Goal: Find specific page/section: Find specific page/section

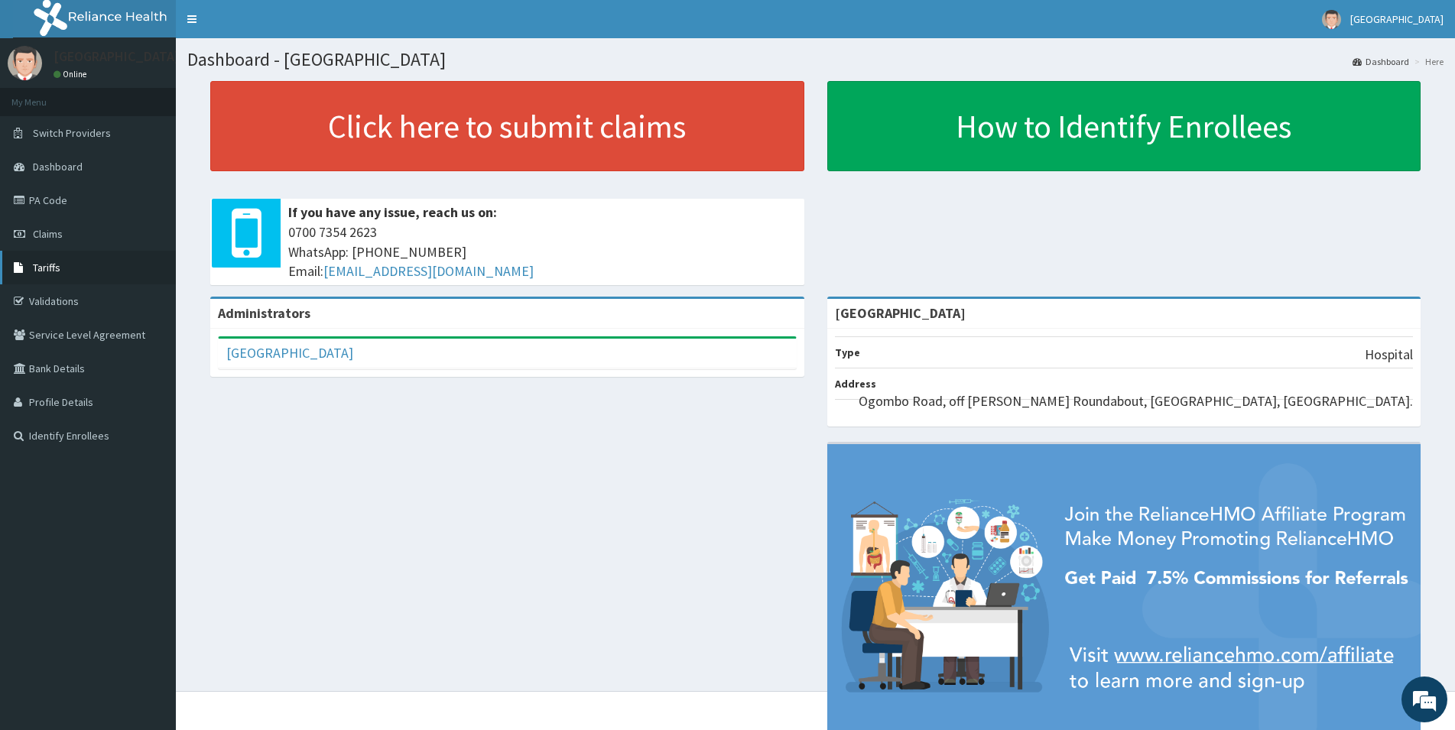
click at [66, 267] on link "Tariffs" at bounding box center [88, 268] width 176 height 34
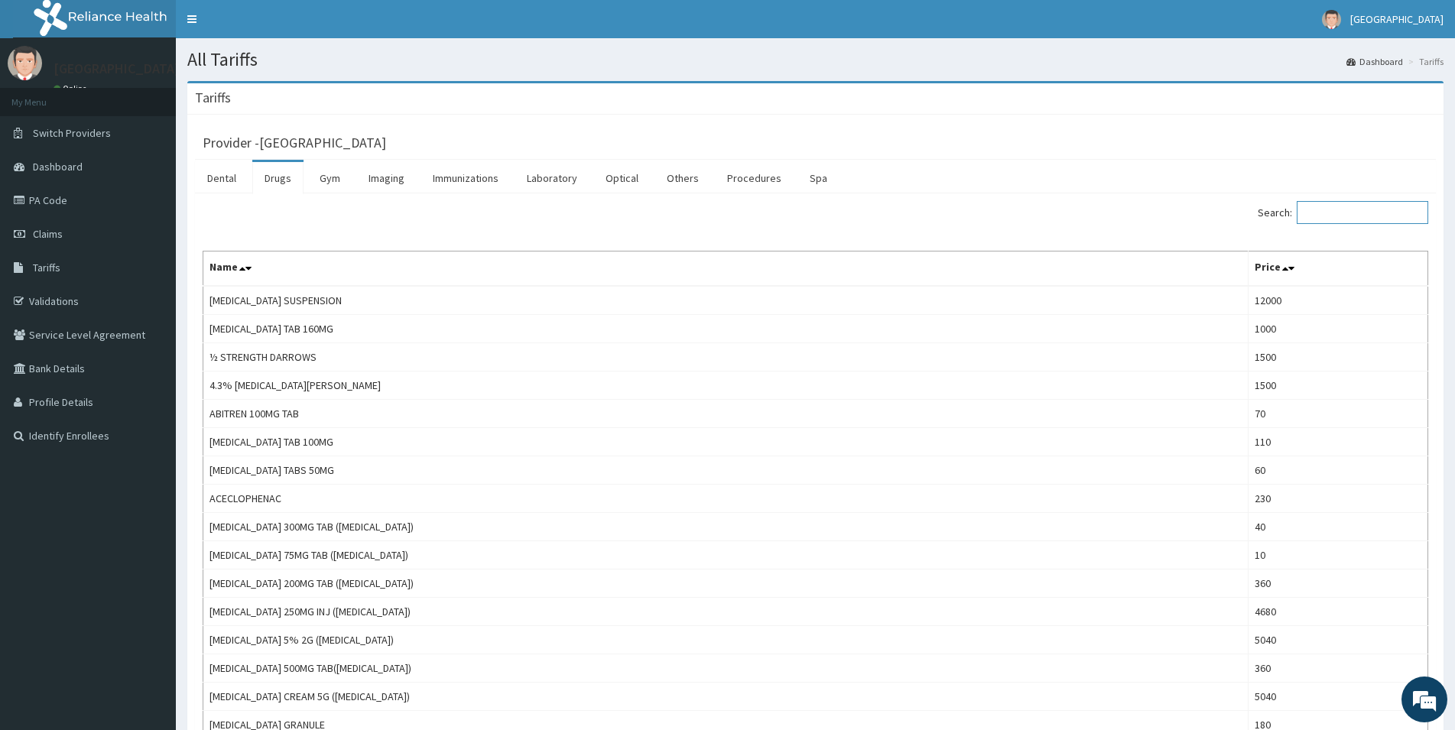
click at [1319, 222] on input "Search:" at bounding box center [1362, 212] width 131 height 23
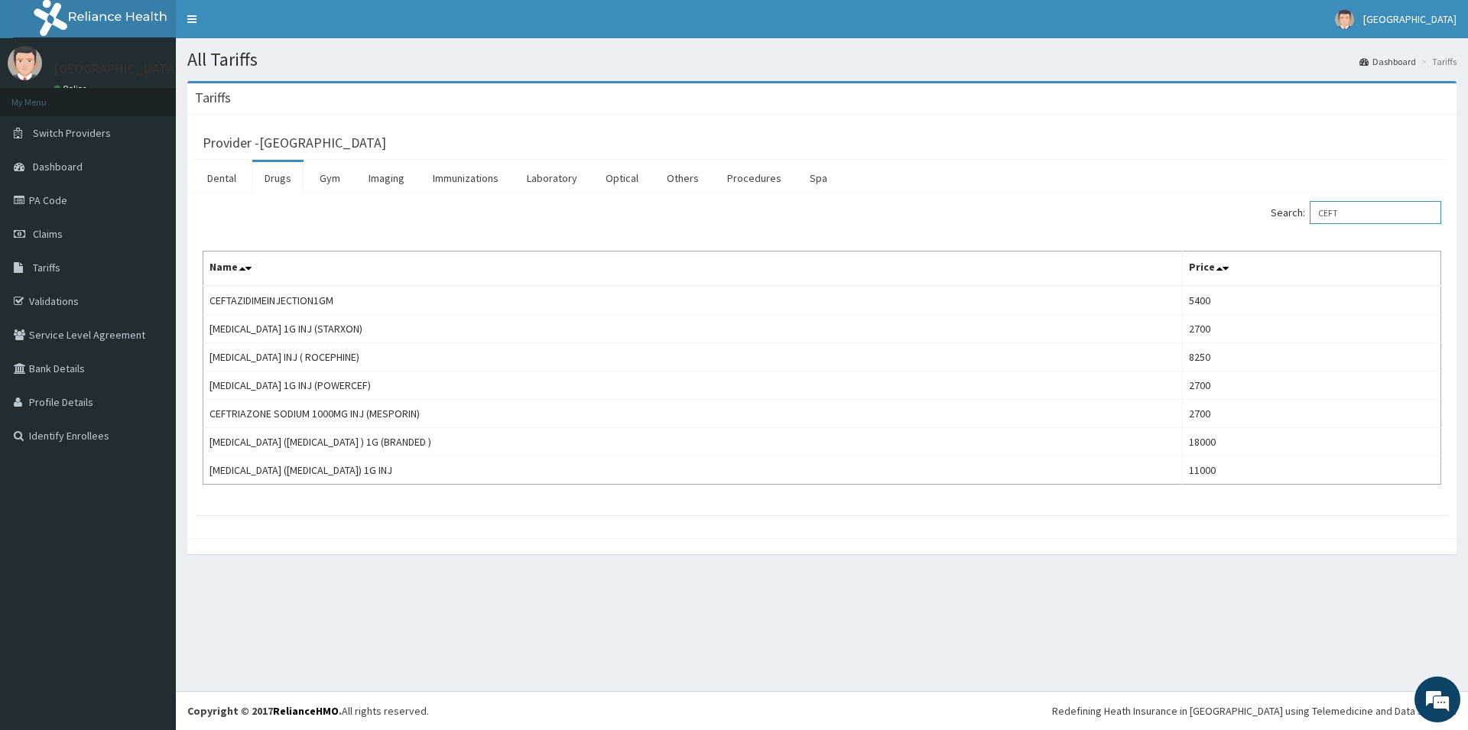
click at [1379, 216] on input "CEFT" at bounding box center [1375, 212] width 131 height 23
type input "C"
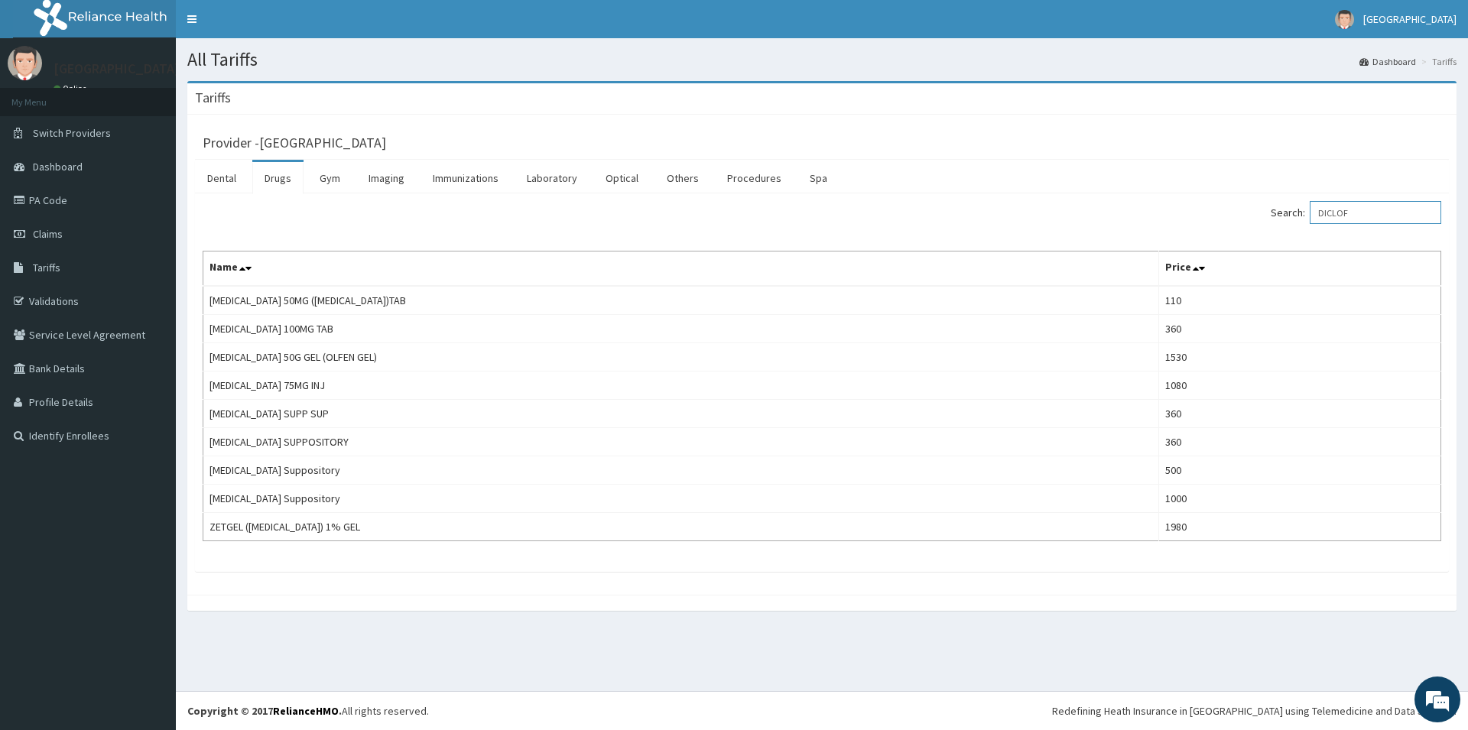
click at [1369, 213] on input "DICLOF" at bounding box center [1375, 212] width 131 height 23
type input "D"
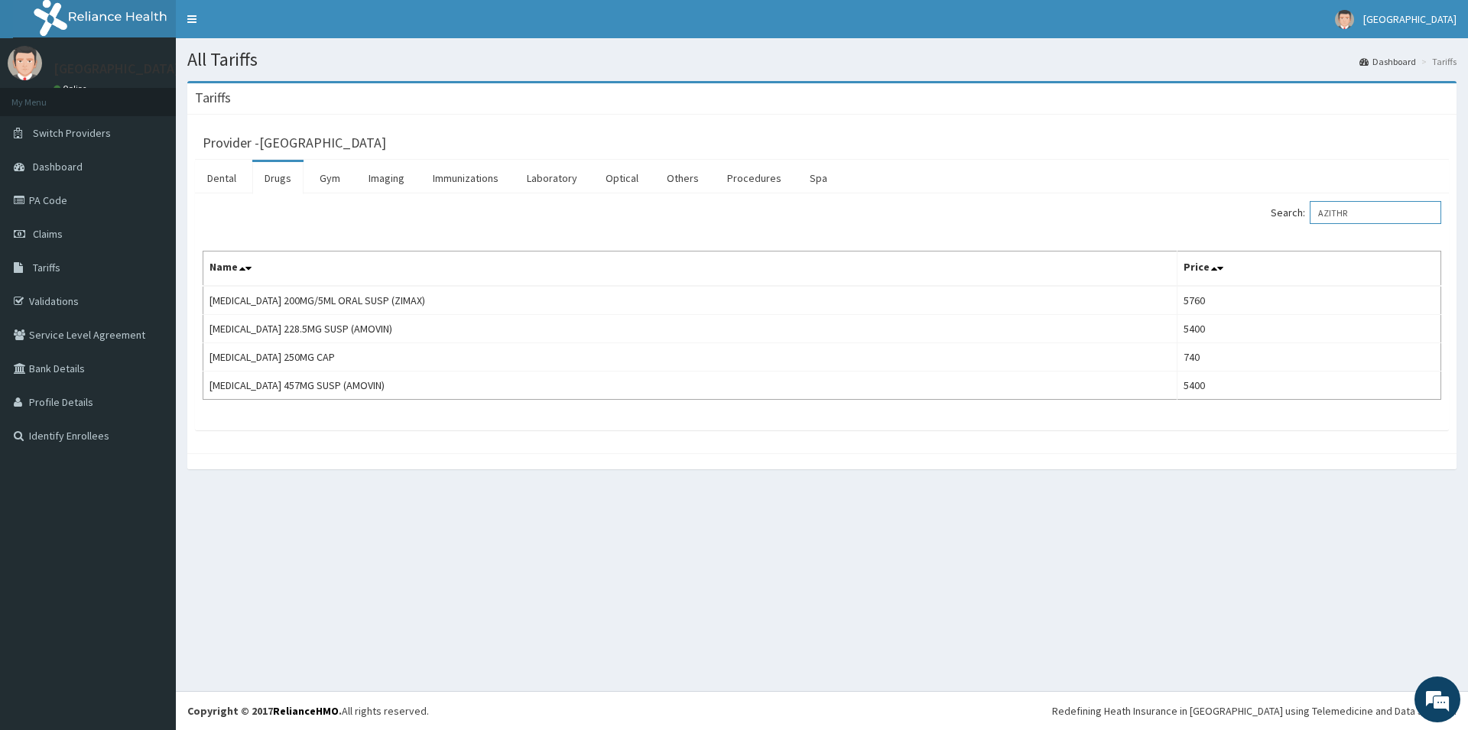
click at [1373, 214] on input "AZITHR" at bounding box center [1375, 212] width 131 height 23
type input "A"
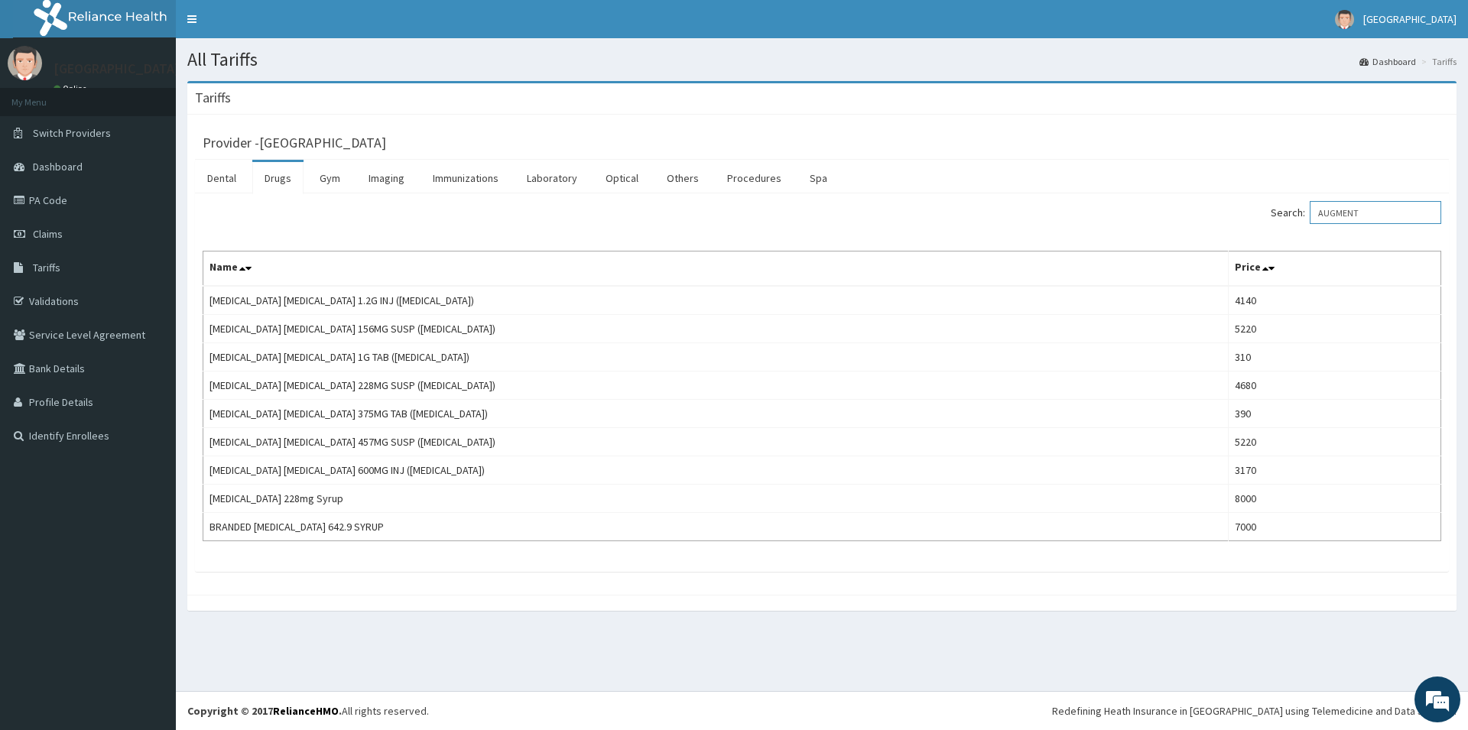
click at [1377, 213] on input "AUGMENT" at bounding box center [1375, 212] width 131 height 23
type input "A"
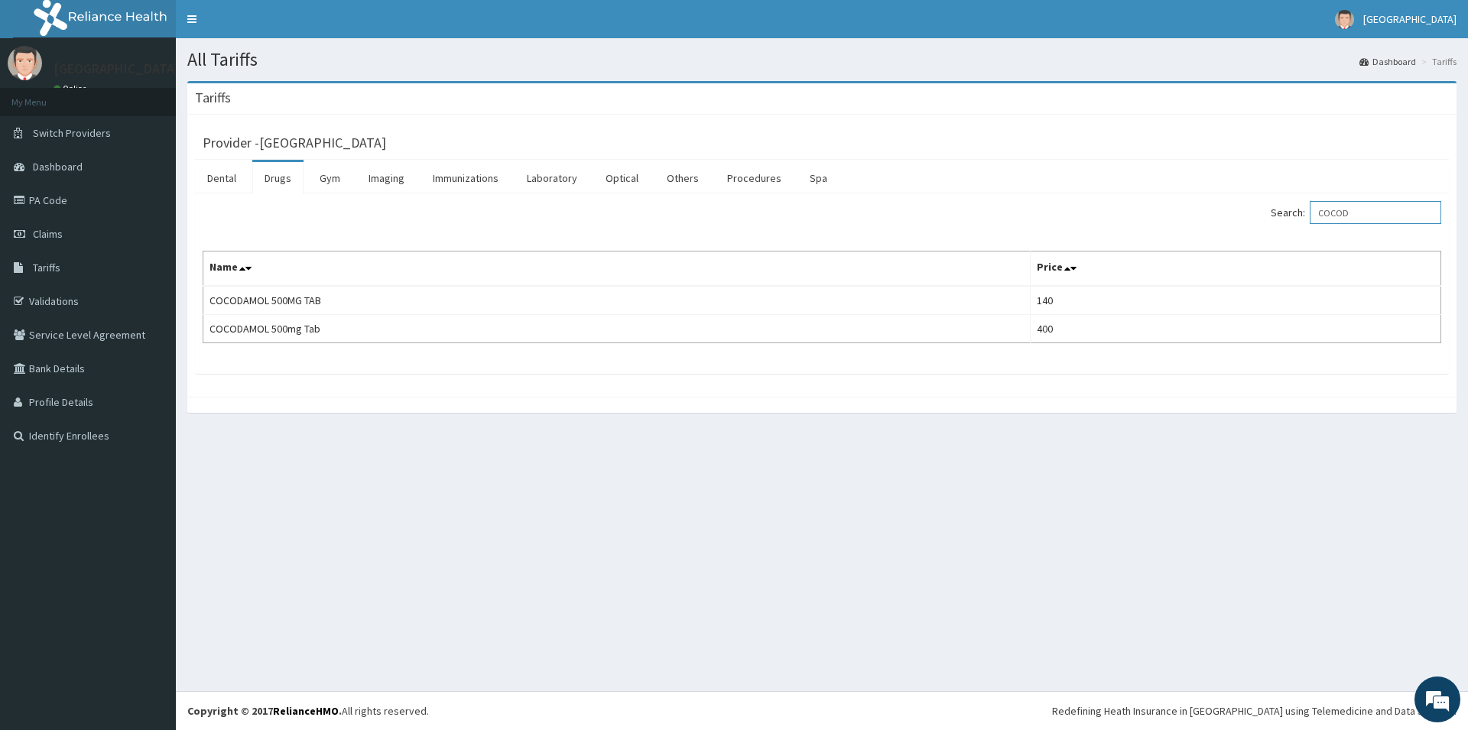
click at [1385, 210] on input "COCOD" at bounding box center [1375, 212] width 131 height 23
type input "C"
click at [1372, 205] on input "LOZE" at bounding box center [1375, 212] width 131 height 23
type input "L"
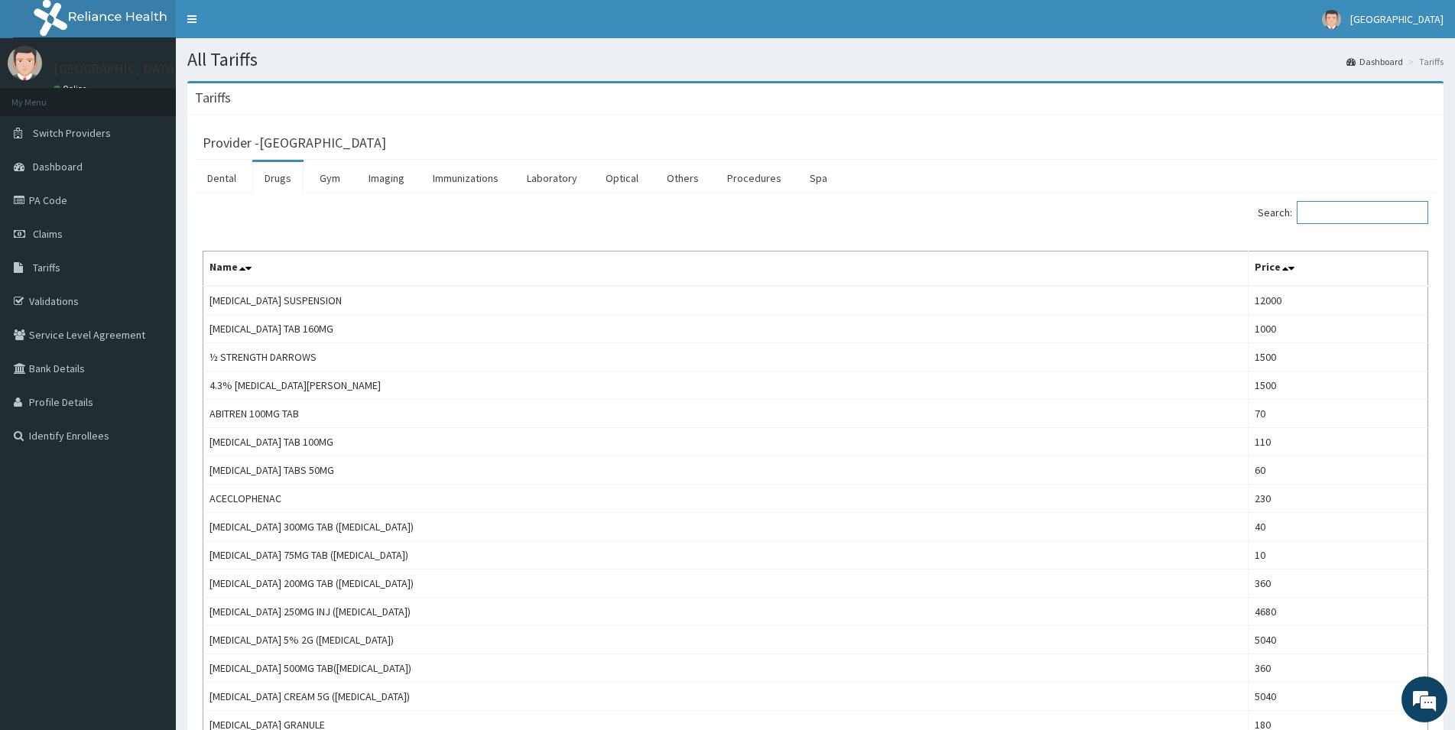
click at [1326, 209] on input "Search:" at bounding box center [1362, 212] width 131 height 23
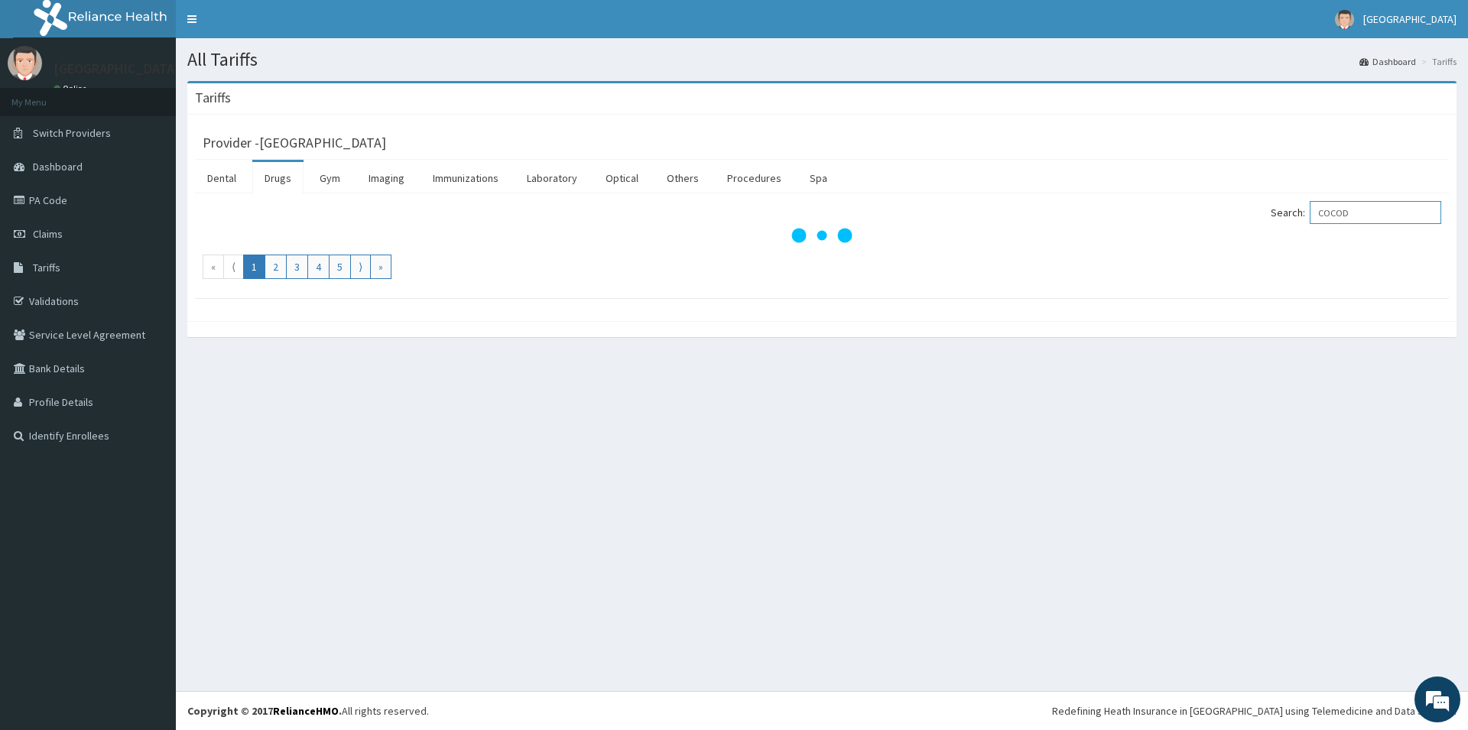
type input "COCOD"
click at [1364, 214] on input "COCOD" at bounding box center [1375, 212] width 131 height 23
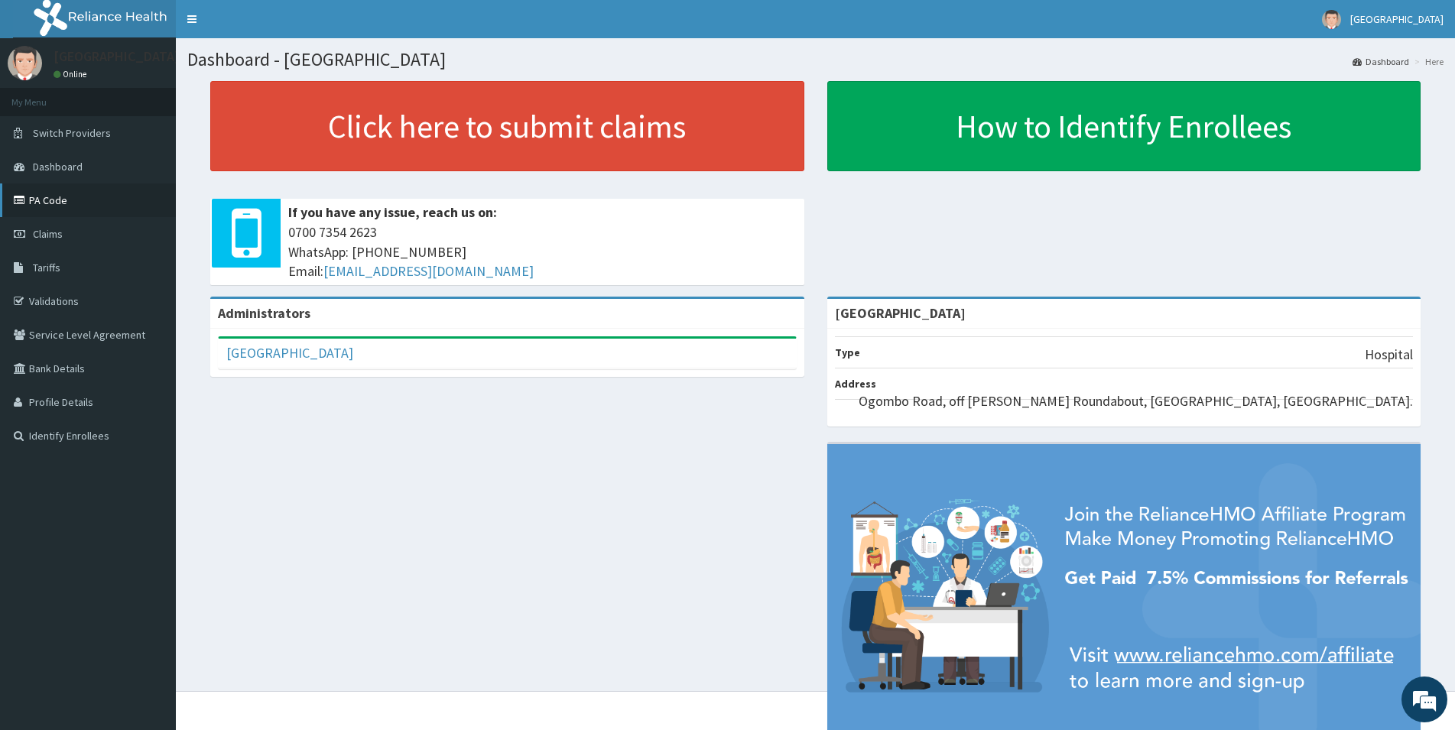
click at [49, 207] on link "PA Code" at bounding box center [88, 200] width 176 height 34
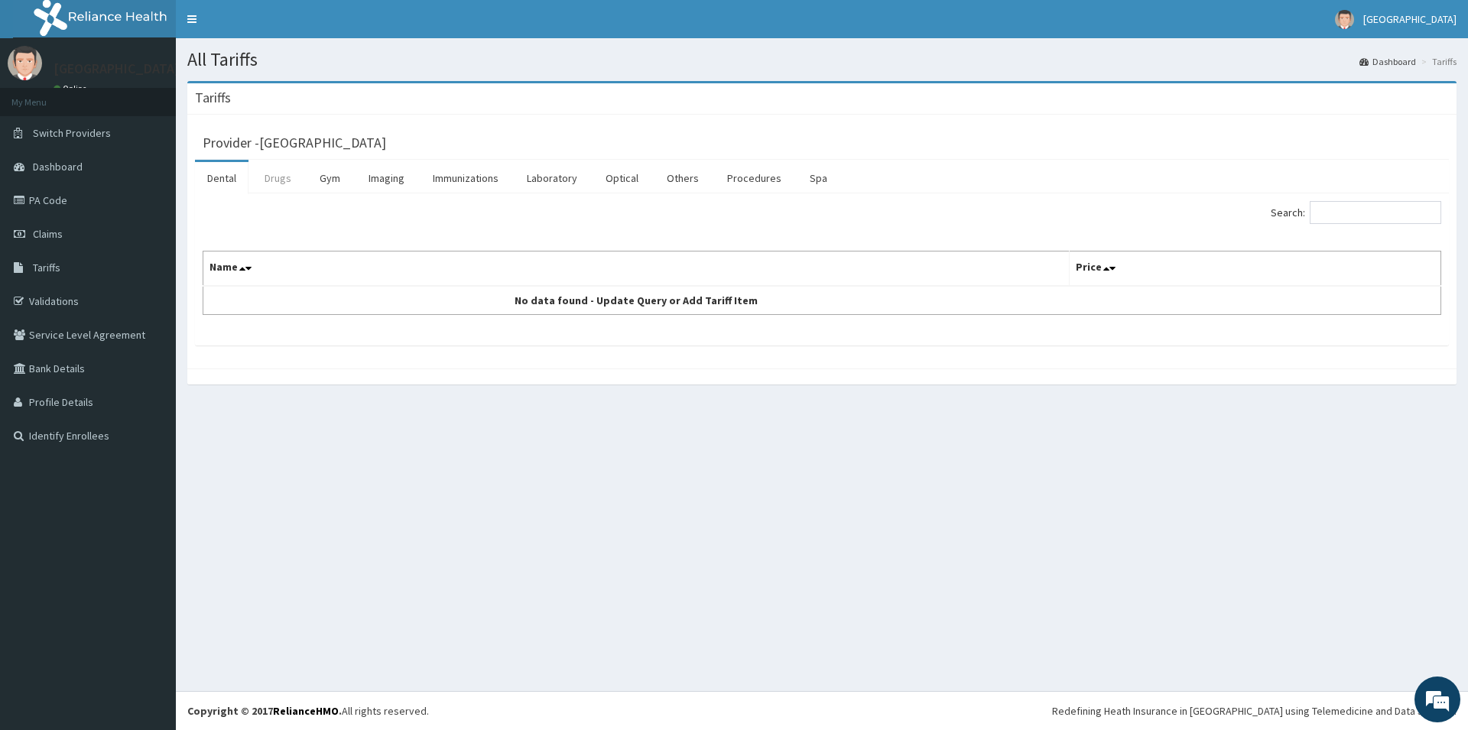
click at [277, 180] on link "Drugs" at bounding box center [277, 178] width 51 height 32
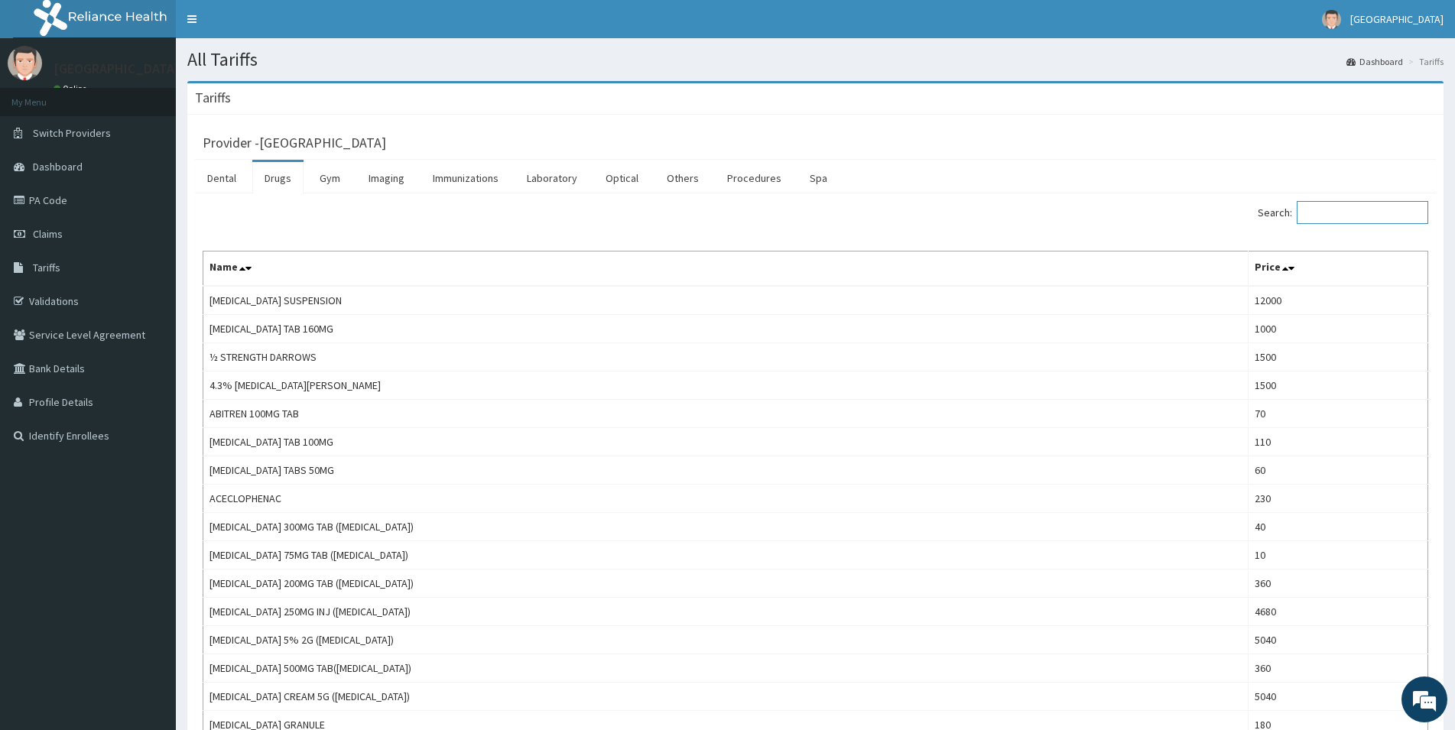
click at [1326, 217] on input "Search:" at bounding box center [1362, 212] width 131 height 23
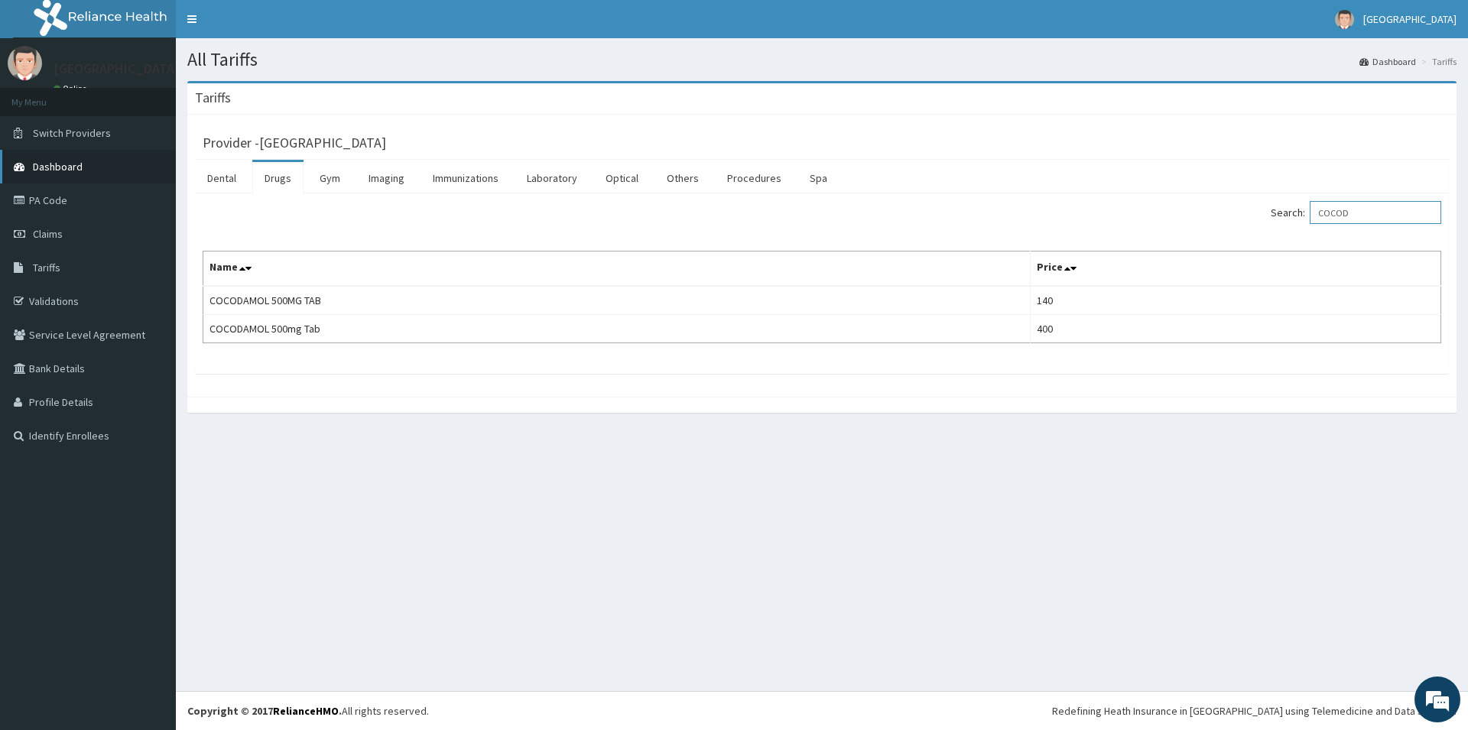
type input "COCOD"
click at [50, 170] on span "Dashboard" at bounding box center [58, 167] width 50 height 14
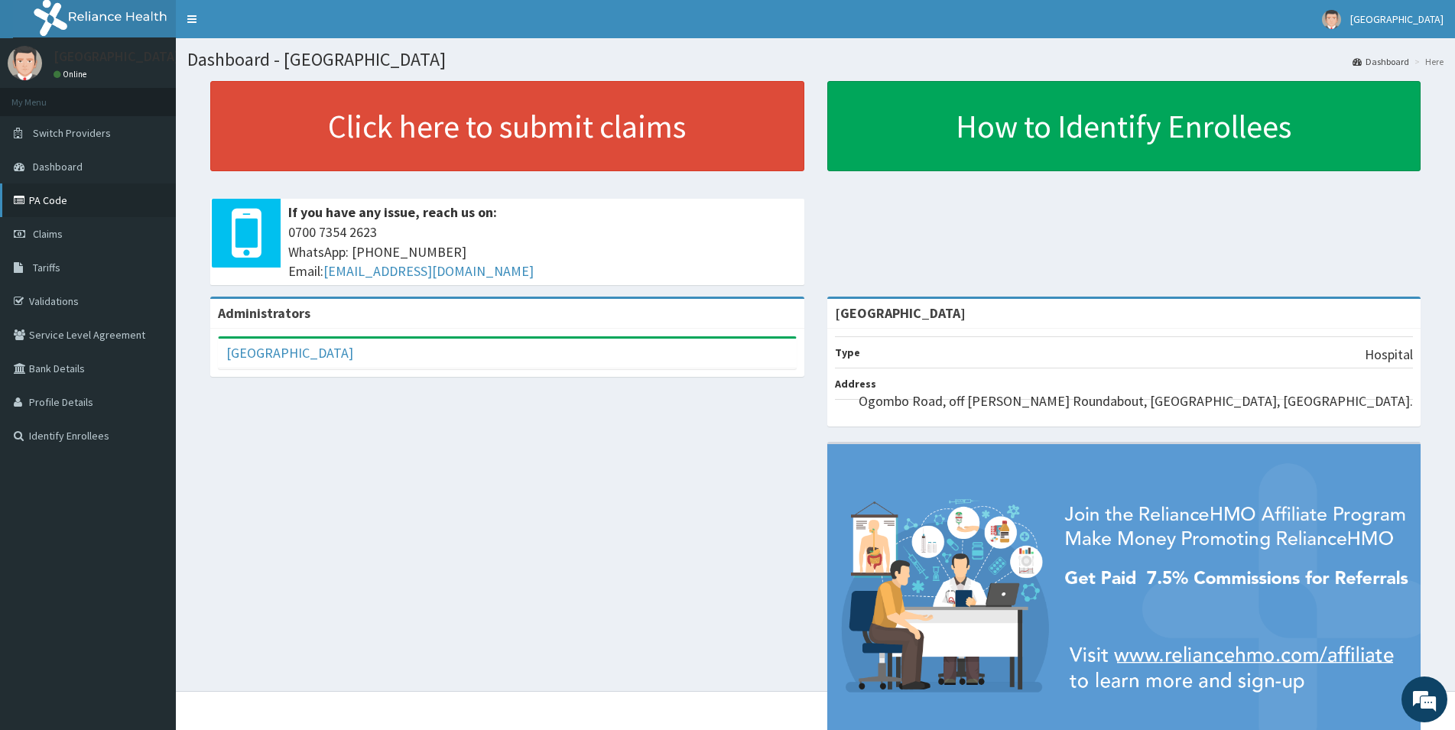
click at [45, 203] on link "PA Code" at bounding box center [88, 200] width 176 height 34
